Goal: Task Accomplishment & Management: Complete application form

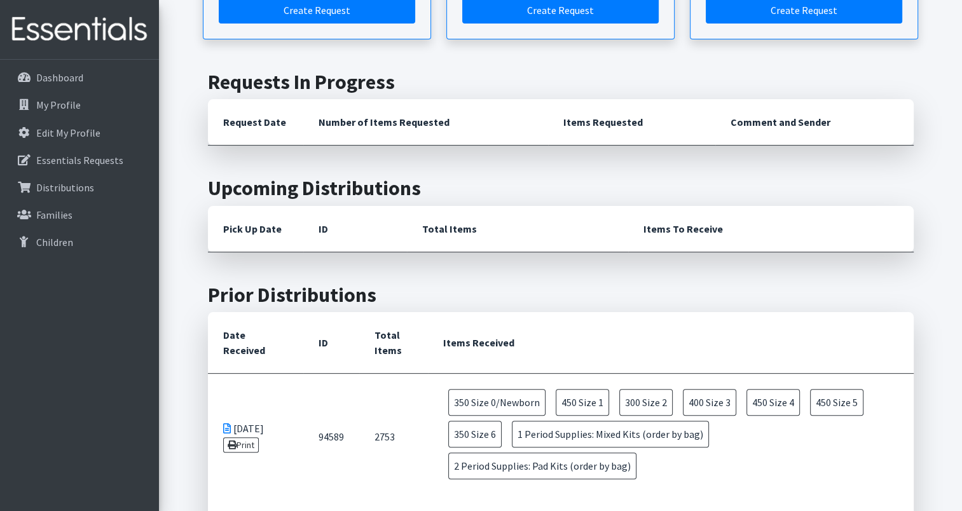
scroll to position [127, 0]
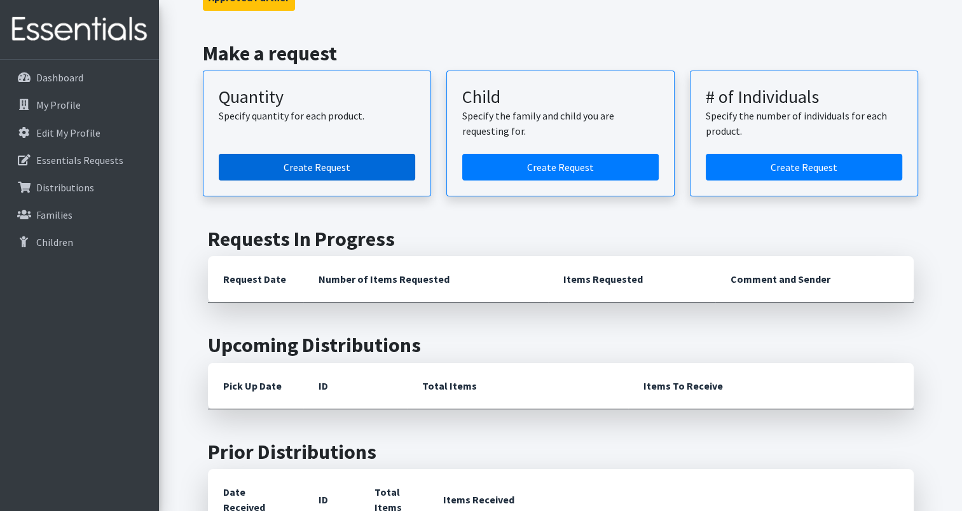
click at [366, 163] on link "Create Request" at bounding box center [317, 167] width 196 height 27
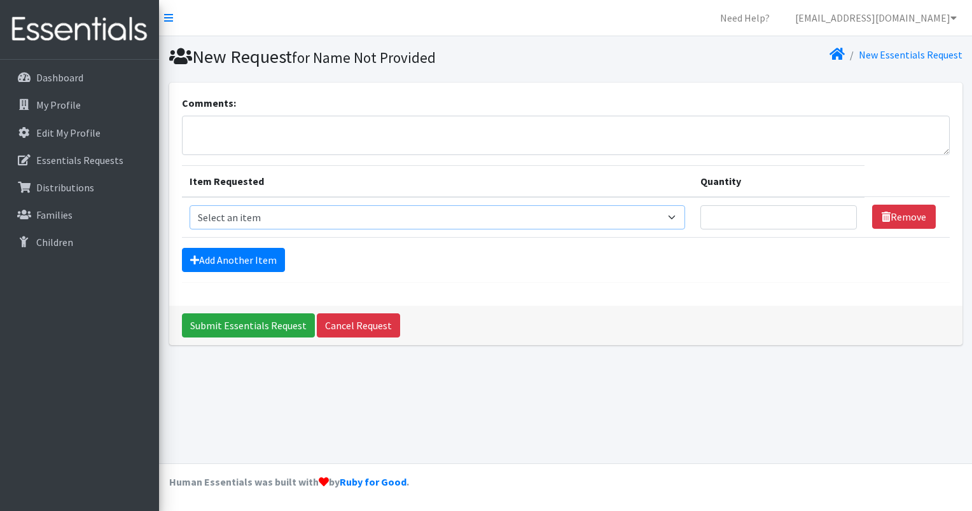
click at [678, 216] on select "Select an item Period Supplies: Mixed Kits (order by bag) Applicator-free tampo…" at bounding box center [437, 217] width 496 height 24
select select "1095"
click at [189, 205] on select "Select an item Period Supplies: Mixed Kits (order by bag) Applicator-free tampo…" at bounding box center [437, 217] width 496 height 24
click at [727, 214] on input "Quantity" at bounding box center [778, 217] width 156 height 24
type input "200"
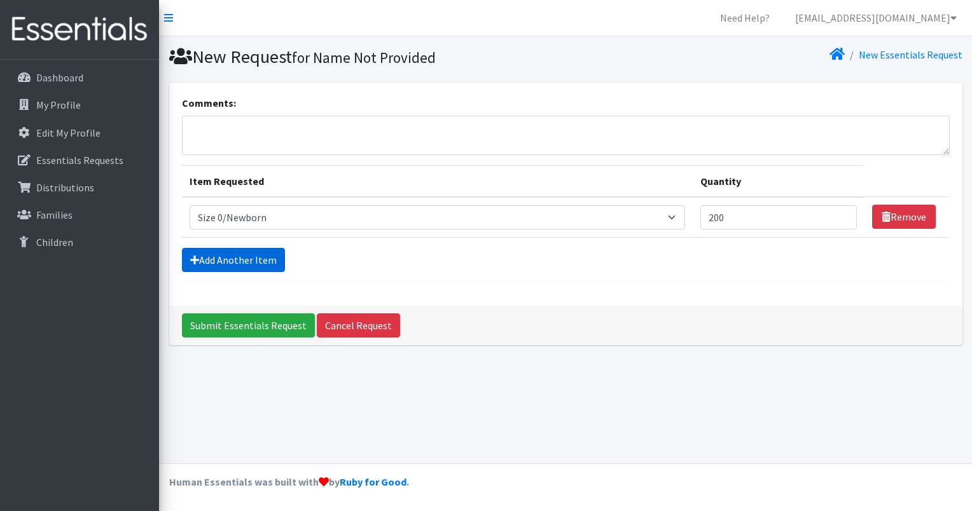
click at [218, 261] on link "Add Another Item" at bounding box center [233, 260] width 103 height 24
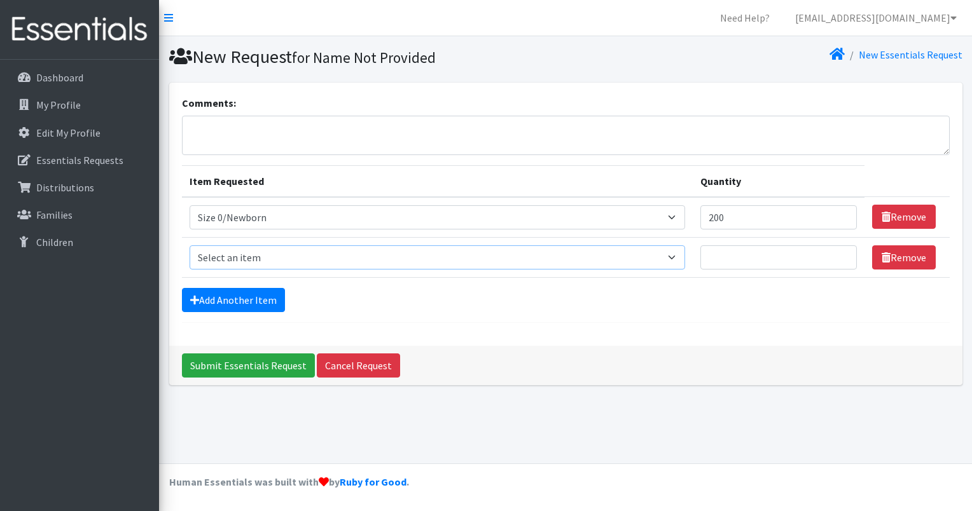
click at [680, 259] on select "Select an item Period Supplies: Mixed Kits (order by bag) Applicator-free tampo…" at bounding box center [437, 257] width 496 height 24
select select "1090"
click at [189, 245] on select "Select an item Period Supplies: Mixed Kits (order by bag) Applicator-free tampo…" at bounding box center [437, 257] width 496 height 24
click at [733, 255] on input "Quantity" at bounding box center [778, 257] width 156 height 24
type input "400"
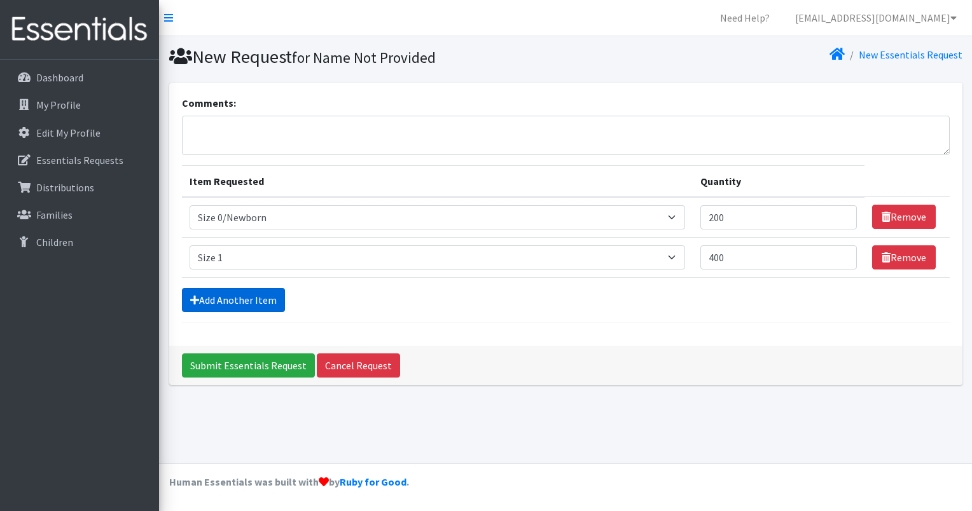
click at [241, 303] on link "Add Another Item" at bounding box center [233, 300] width 103 height 24
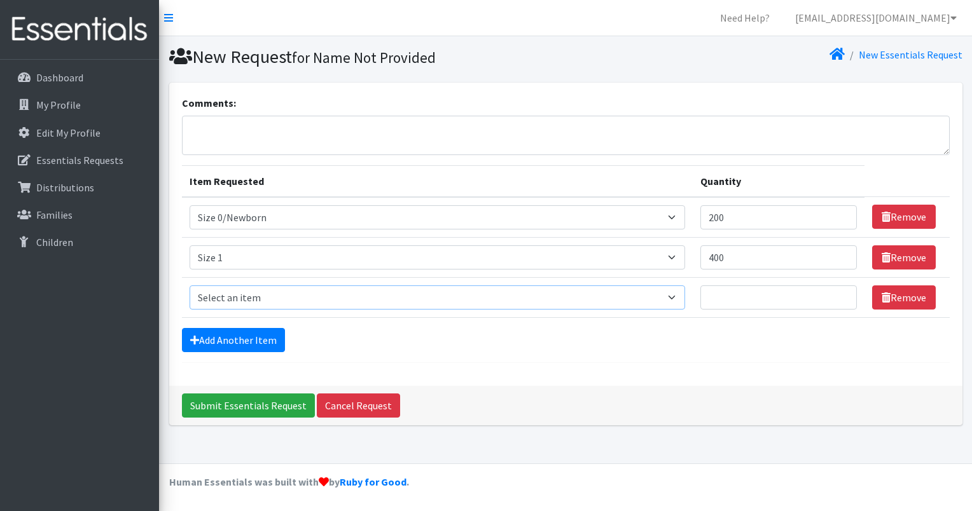
click at [682, 294] on select "Select an item Period Supplies: Mixed Kits (order by bag) Applicator-free tampo…" at bounding box center [437, 298] width 496 height 24
select select "1091"
click at [189, 286] on select "Select an item Period Supplies: Mixed Kits (order by bag) Applicator-free tampo…" at bounding box center [437, 298] width 496 height 24
click at [738, 301] on input "Quantity" at bounding box center [778, 298] width 156 height 24
type input "400"
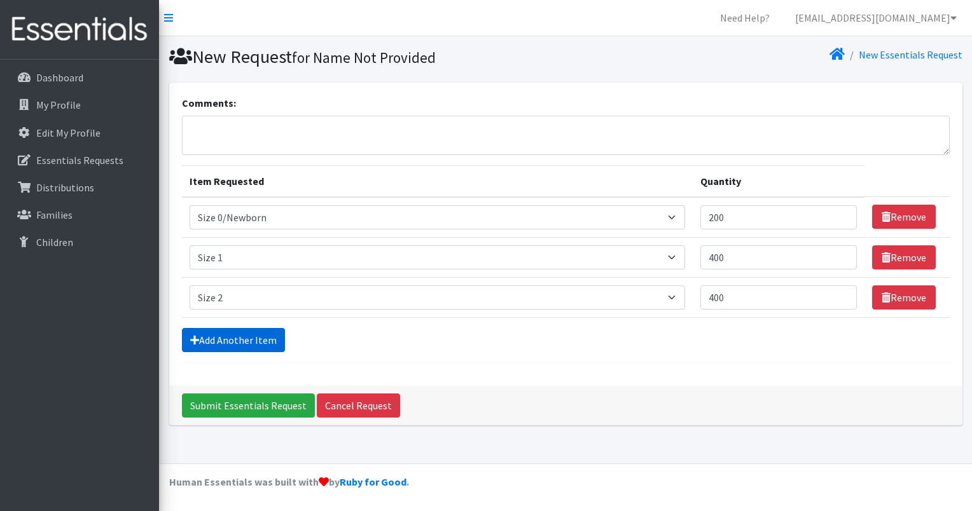
click at [216, 336] on link "Add Another Item" at bounding box center [233, 340] width 103 height 24
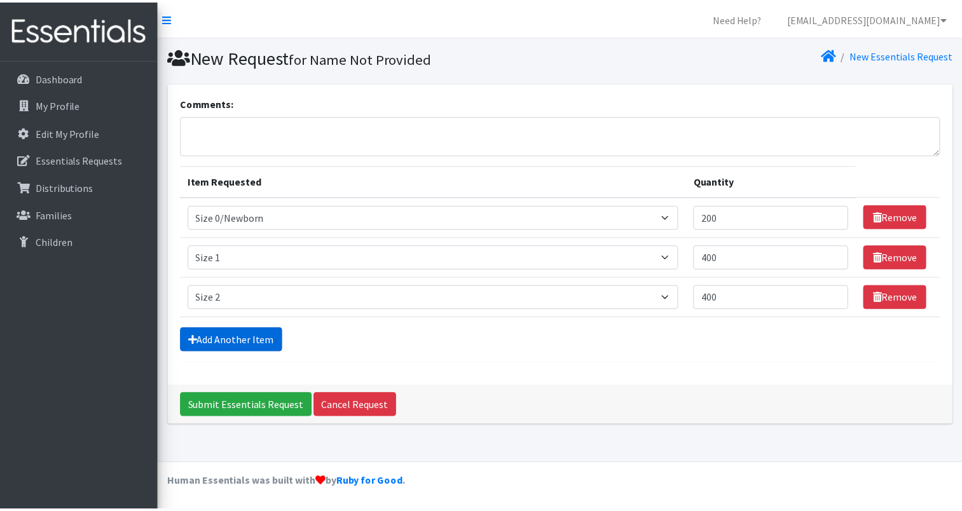
scroll to position [10, 0]
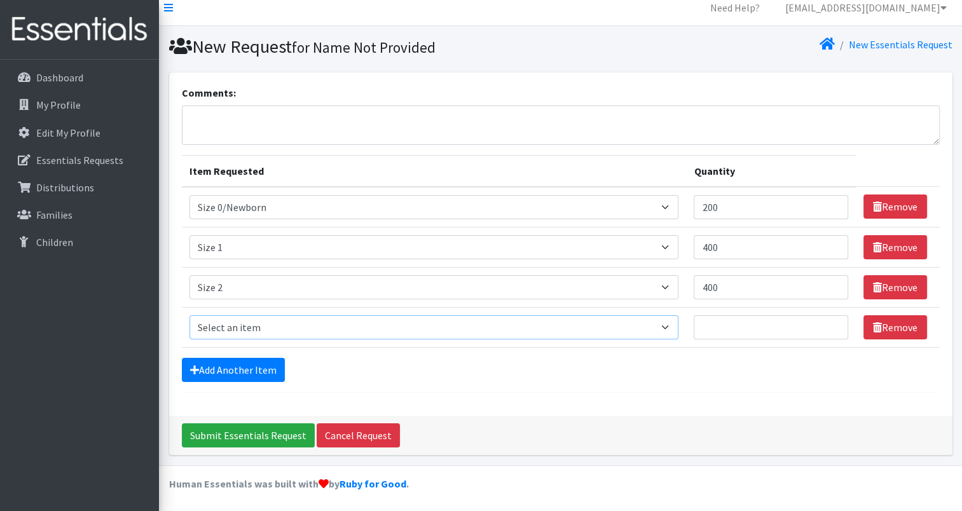
click at [671, 321] on select "Select an item Period Supplies: Mixed Kits (order by bag) Applicator-free tampo…" at bounding box center [434, 327] width 490 height 24
select select "1094"
click at [189, 315] on select "Select an item Period Supplies: Mixed Kits (order by bag) Applicator-free tampo…" at bounding box center [434, 327] width 490 height 24
click at [719, 328] on input "Quantity" at bounding box center [771, 327] width 154 height 24
type input "400"
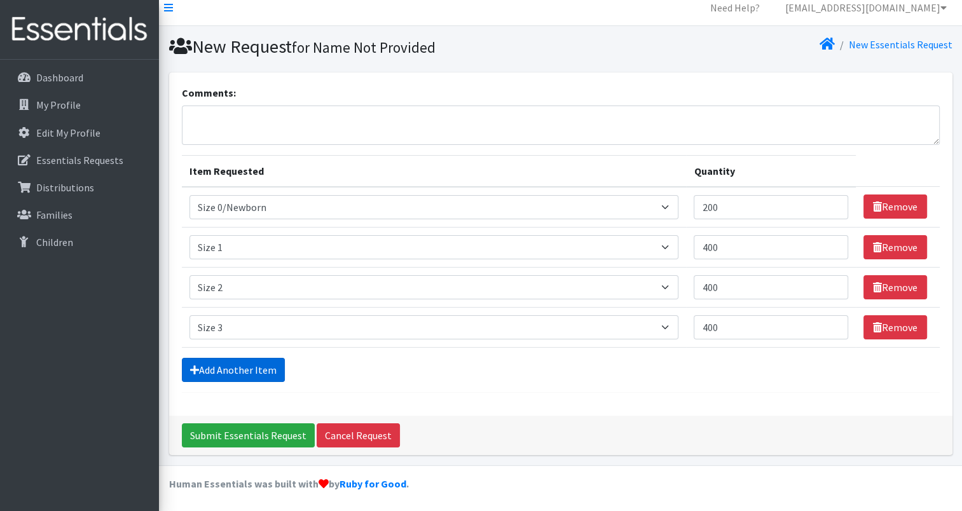
click at [237, 372] on link "Add Another Item" at bounding box center [233, 370] width 103 height 24
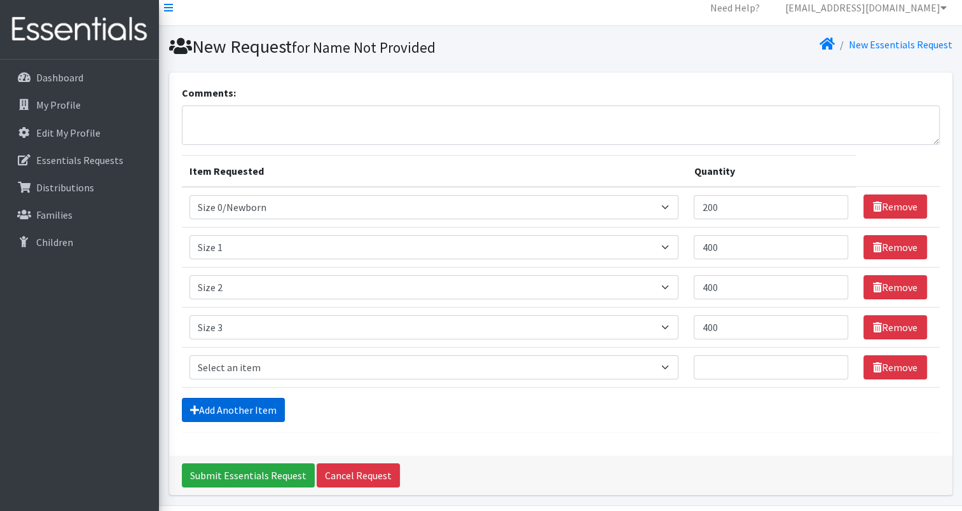
scroll to position [50, 0]
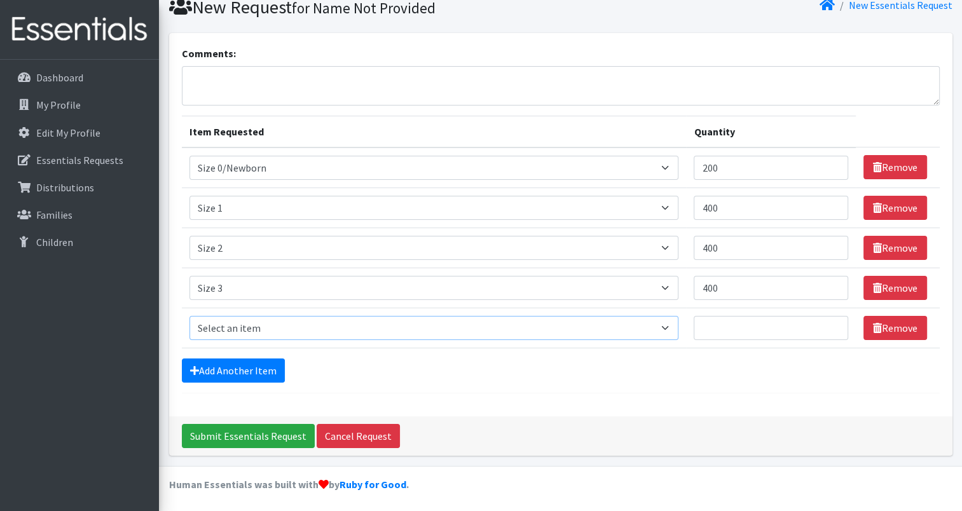
click at [674, 331] on select "Select an item Period Supplies: Mixed Kits (order by bag) Applicator-free tampo…" at bounding box center [434, 328] width 490 height 24
select select "1097"
click at [189, 316] on select "Select an item Period Supplies: Mixed Kits (order by bag) Applicator-free tampo…" at bounding box center [434, 328] width 490 height 24
click at [720, 336] on input "Quantity" at bounding box center [771, 328] width 154 height 24
type input "600"
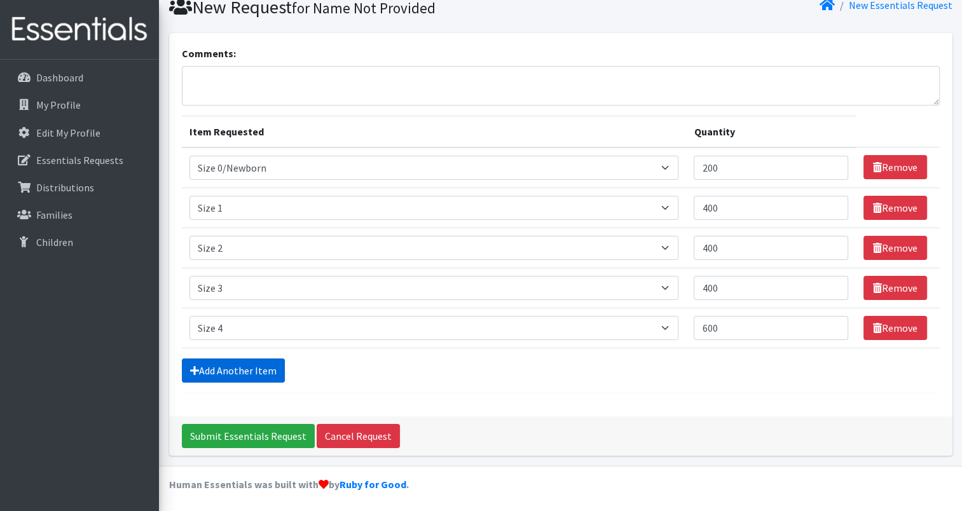
click at [202, 366] on link "Add Another Item" at bounding box center [233, 371] width 103 height 24
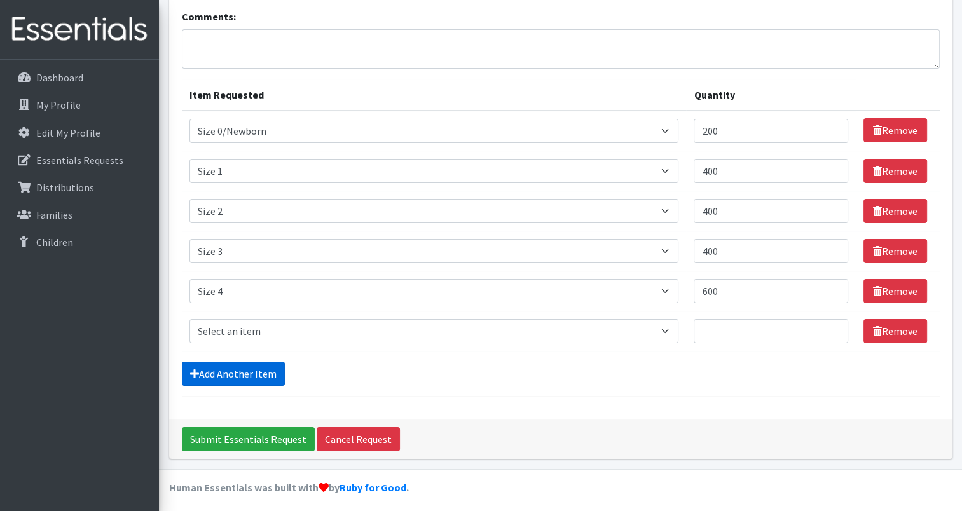
scroll to position [90, 0]
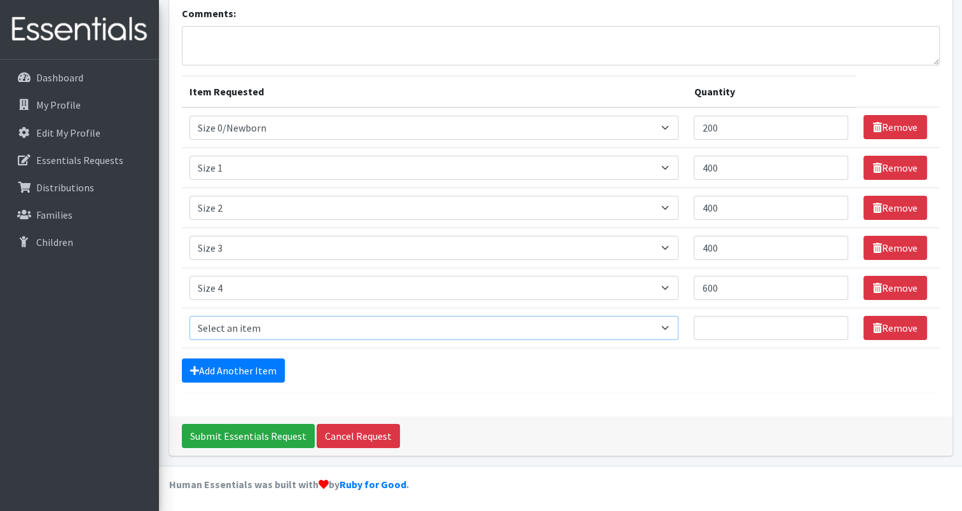
click at [672, 324] on select "Select an item Period Supplies: Mixed Kits (order by bag) Applicator-free tampo…" at bounding box center [434, 328] width 490 height 24
select select "1098"
click at [189, 316] on select "Select an item Period Supplies: Mixed Kits (order by bag) Applicator-free tampo…" at bounding box center [434, 328] width 490 height 24
click at [731, 322] on input "Quantity" at bounding box center [771, 328] width 154 height 24
type input "200"
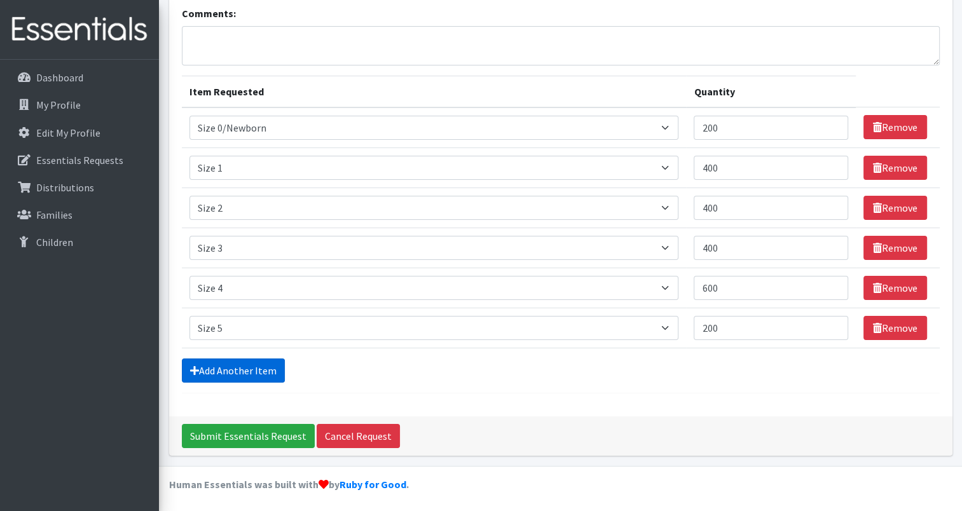
click at [221, 364] on link "Add Another Item" at bounding box center [233, 371] width 103 height 24
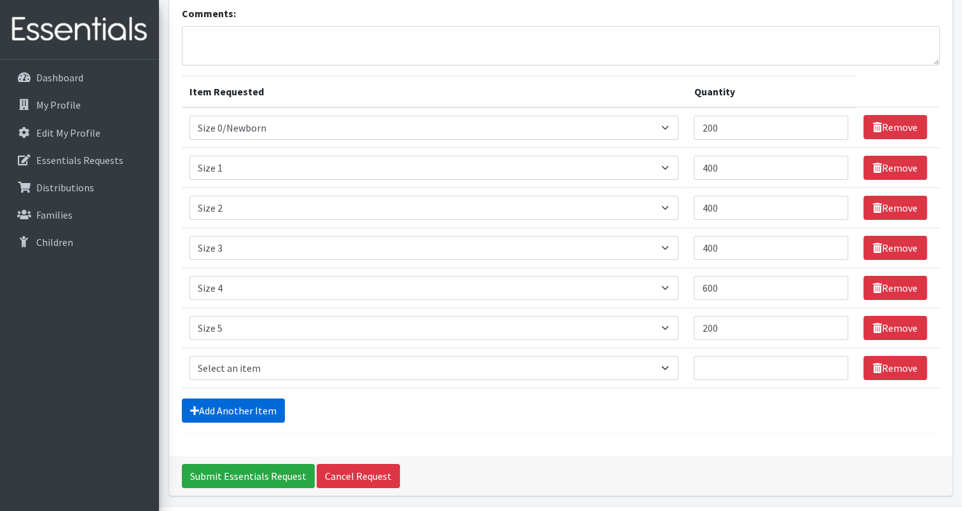
scroll to position [130, 0]
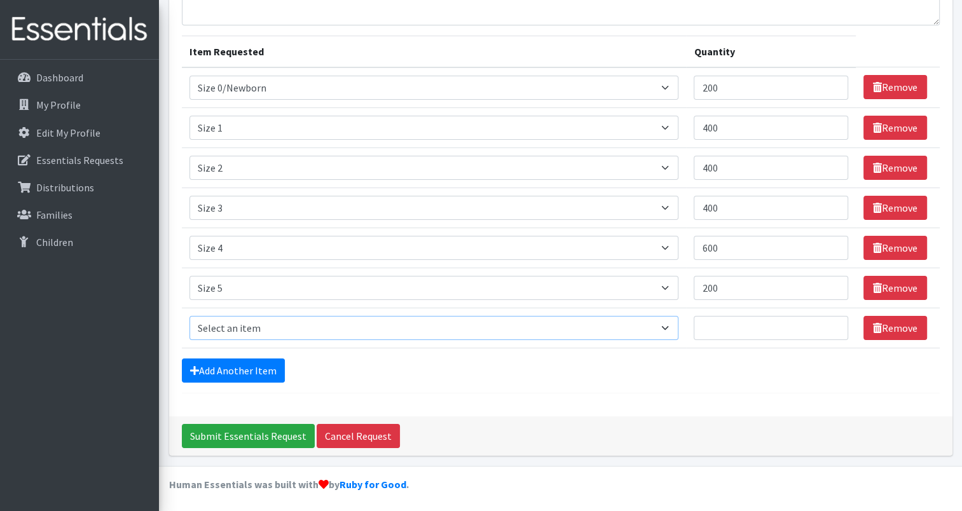
click at [670, 326] on select "Select an item Period Supplies: Mixed Kits (order by bag) Applicator-free tampo…" at bounding box center [434, 328] width 490 height 24
select select "1100"
click at [189, 316] on select "Select an item Period Supplies: Mixed Kits (order by bag) Applicator-free tampo…" at bounding box center [434, 328] width 490 height 24
click at [724, 324] on input "Quantity" at bounding box center [771, 328] width 154 height 24
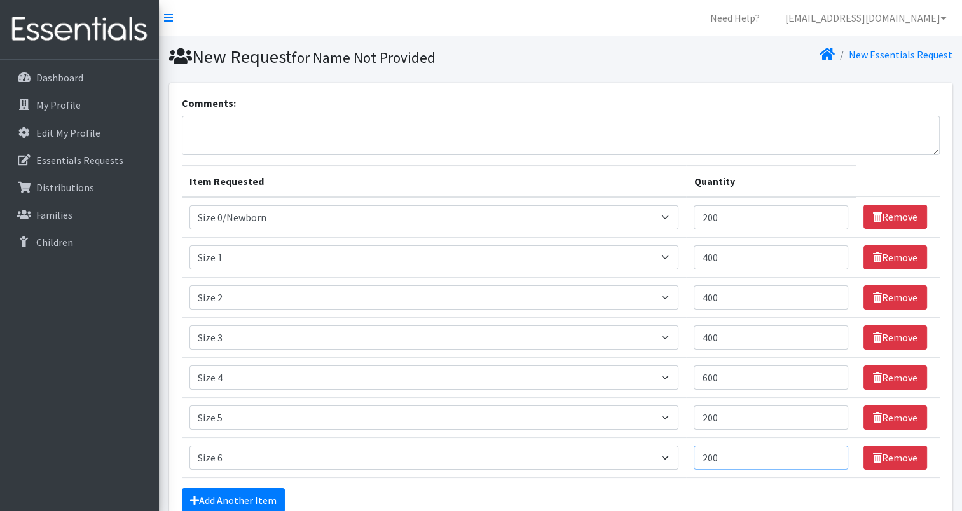
scroll to position [0, 0]
type input "200"
click at [200, 127] on textarea "Comments:" at bounding box center [561, 135] width 758 height 39
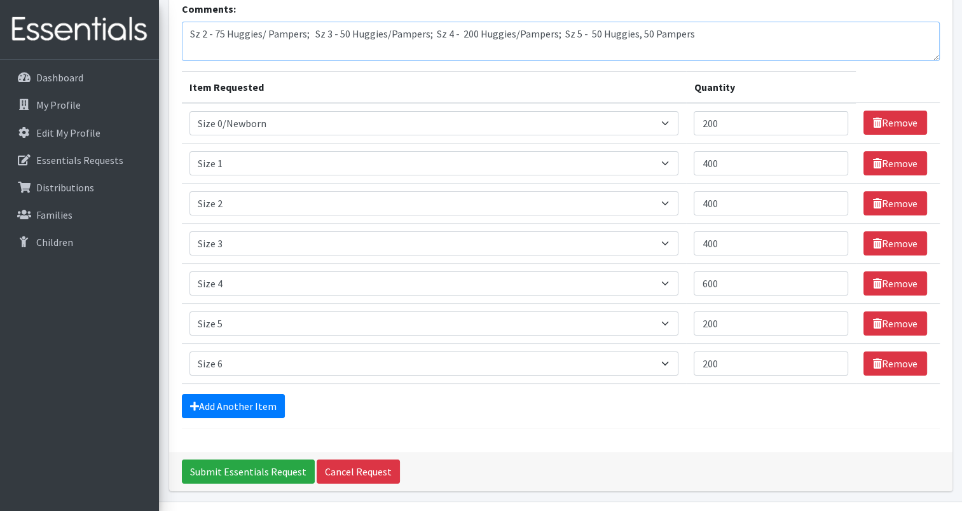
scroll to position [127, 0]
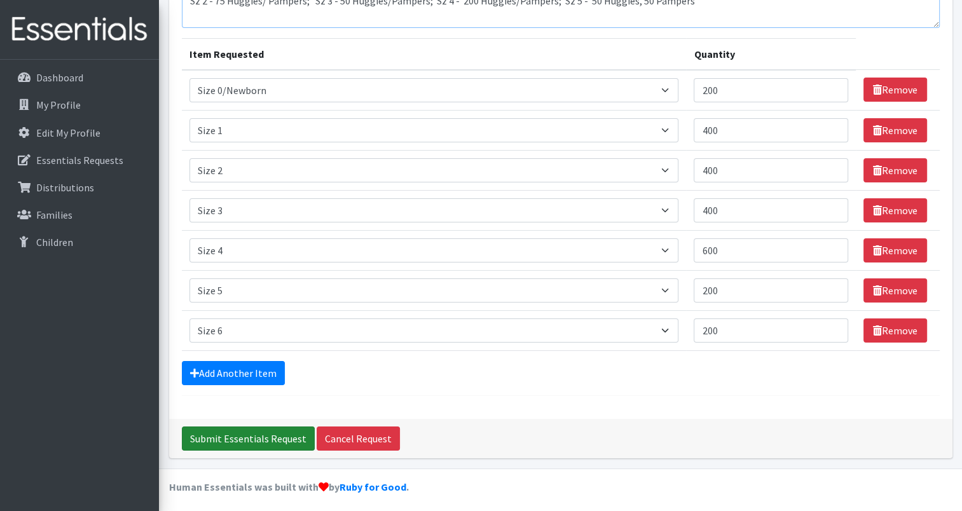
type textarea "Sz 2 - 75 Huggies/ Pampers; Sz 3 - 50 Huggies/Pampers; Sz 4 - 200 Huggies/Pampe…"
click at [279, 430] on input "Submit Essentials Request" at bounding box center [248, 439] width 133 height 24
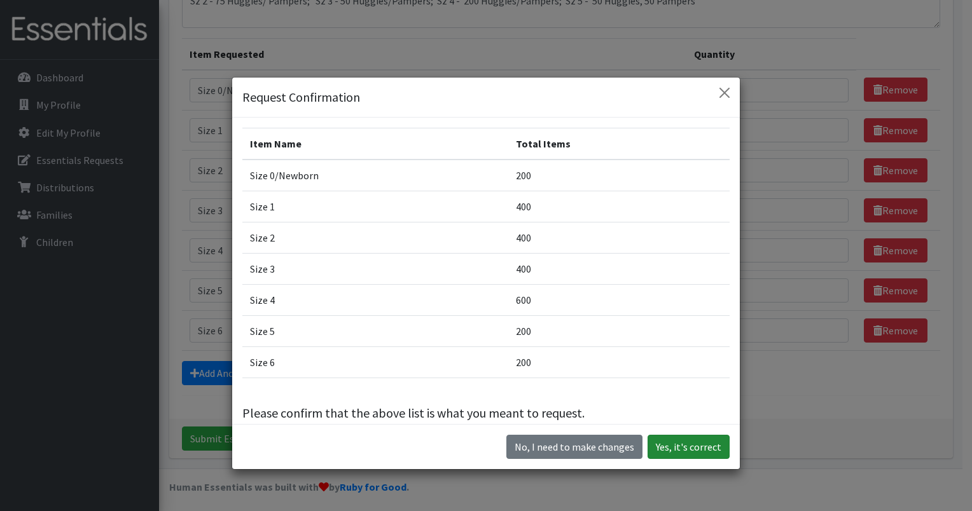
click at [699, 442] on button "Yes, it's correct" at bounding box center [688, 447] width 82 height 24
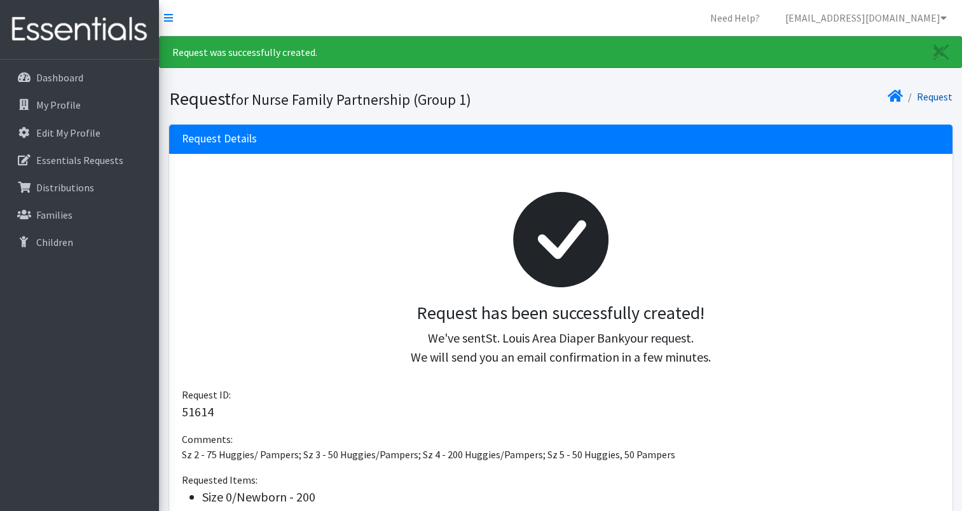
click at [933, 97] on link "Request" at bounding box center [935, 96] width 36 height 13
click at [942, 14] on icon at bounding box center [943, 18] width 6 height 10
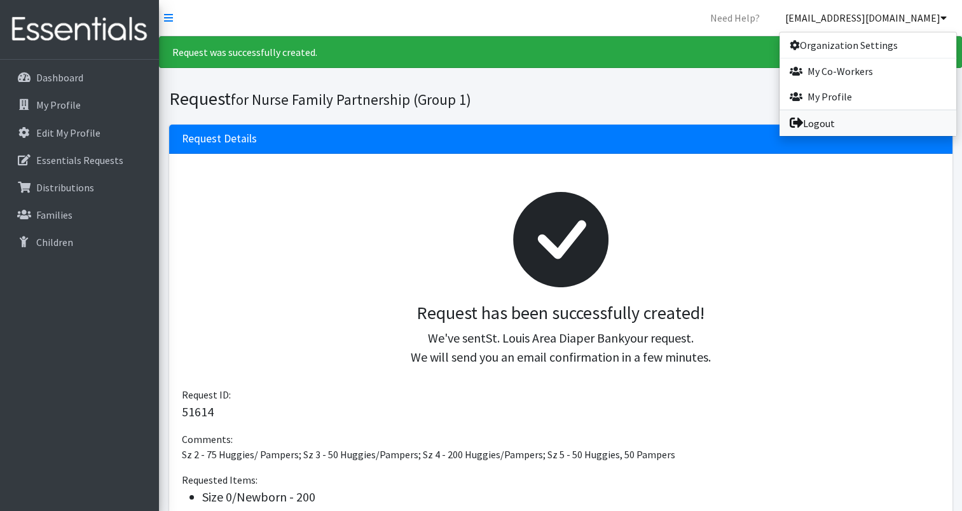
click at [822, 124] on link "Logout" at bounding box center [868, 123] width 177 height 25
